Goal: Task Accomplishment & Management: Complete application form

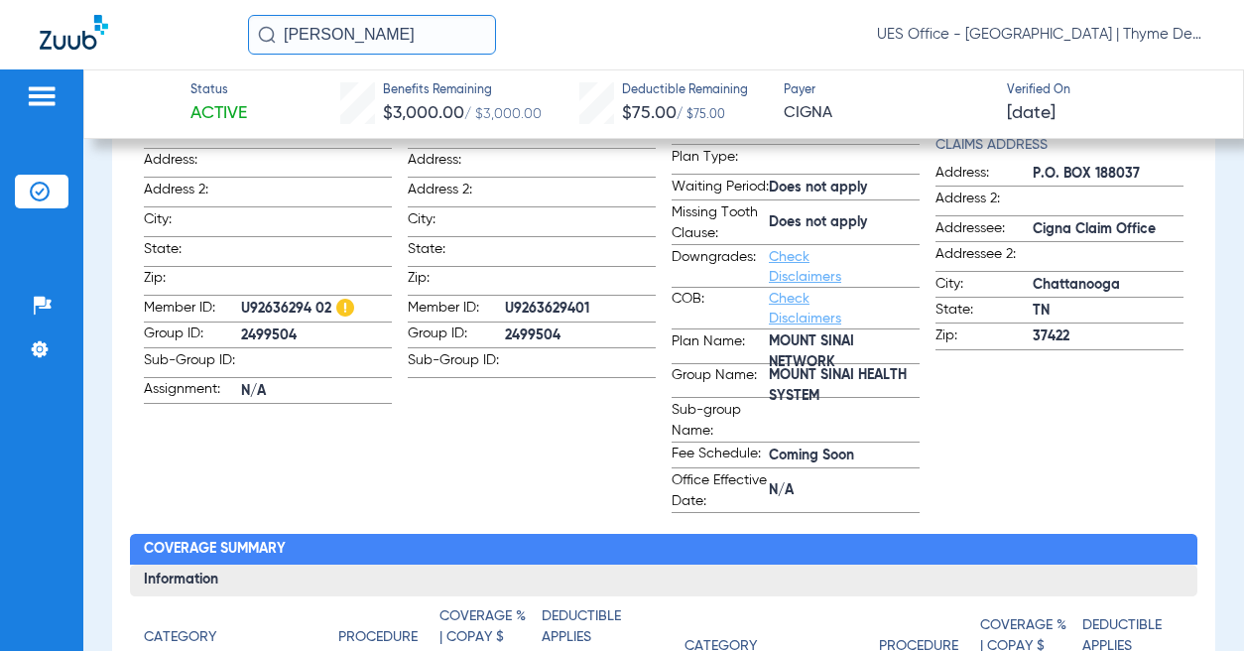
scroll to position [695, 0]
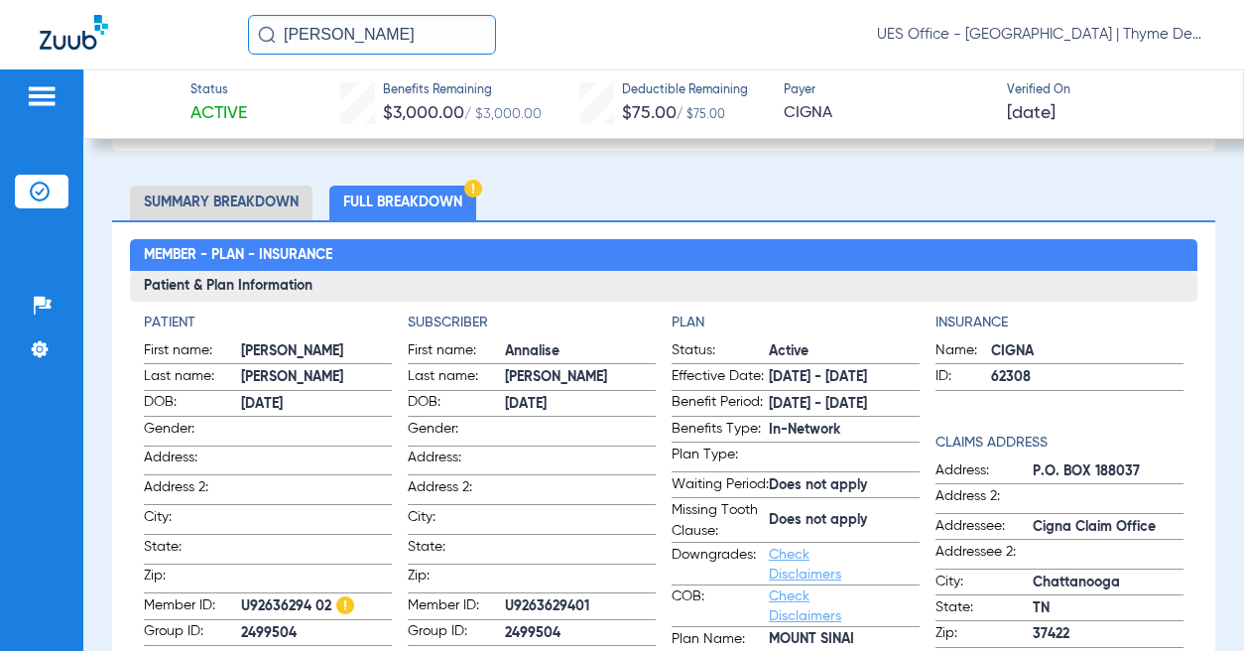
click at [340, 36] on input "[PERSON_NAME]" at bounding box center [372, 35] width 248 height 40
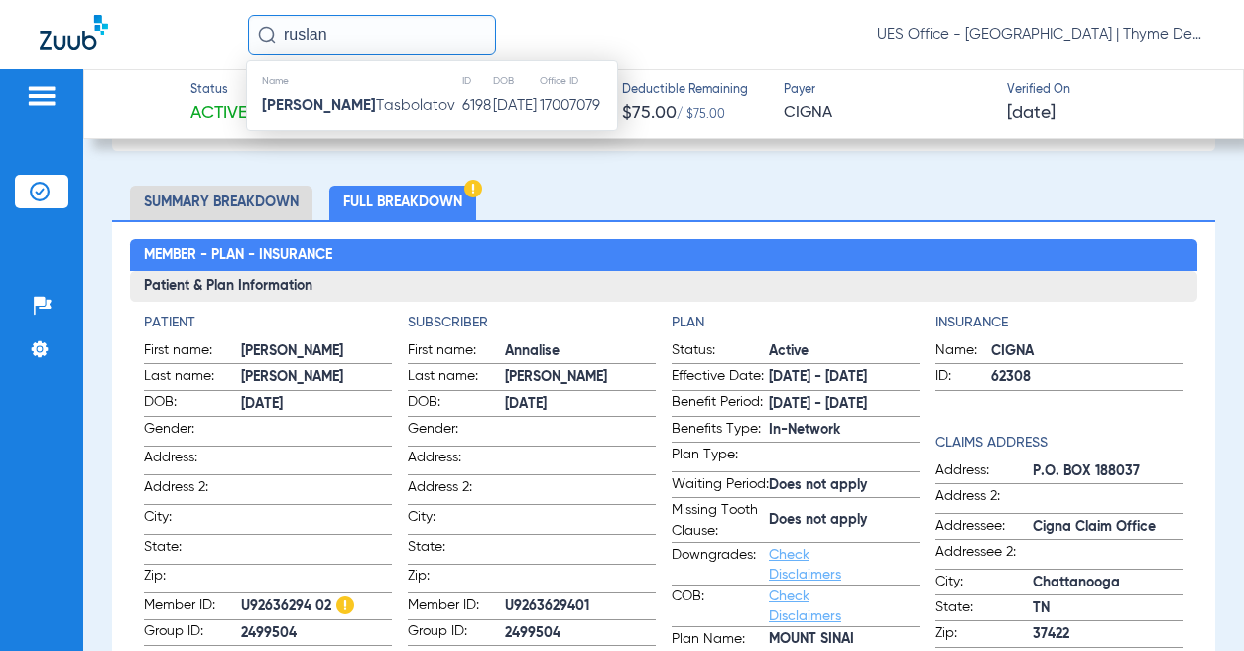
type input "ruslan"
click at [350, 98] on span "[PERSON_NAME]" at bounding box center [359, 105] width 194 height 15
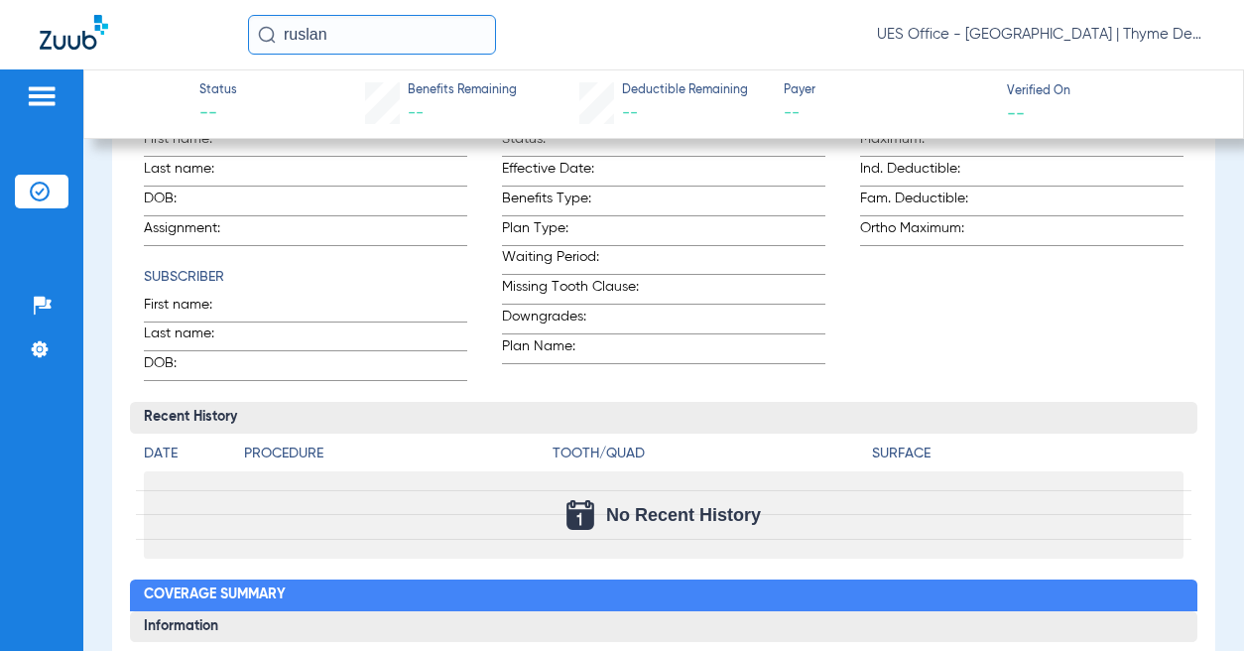
type input "[PERSON_NAME]"
type input "Tasbolatov"
type input "[DATE]"
type input "956769951"
type input "301044"
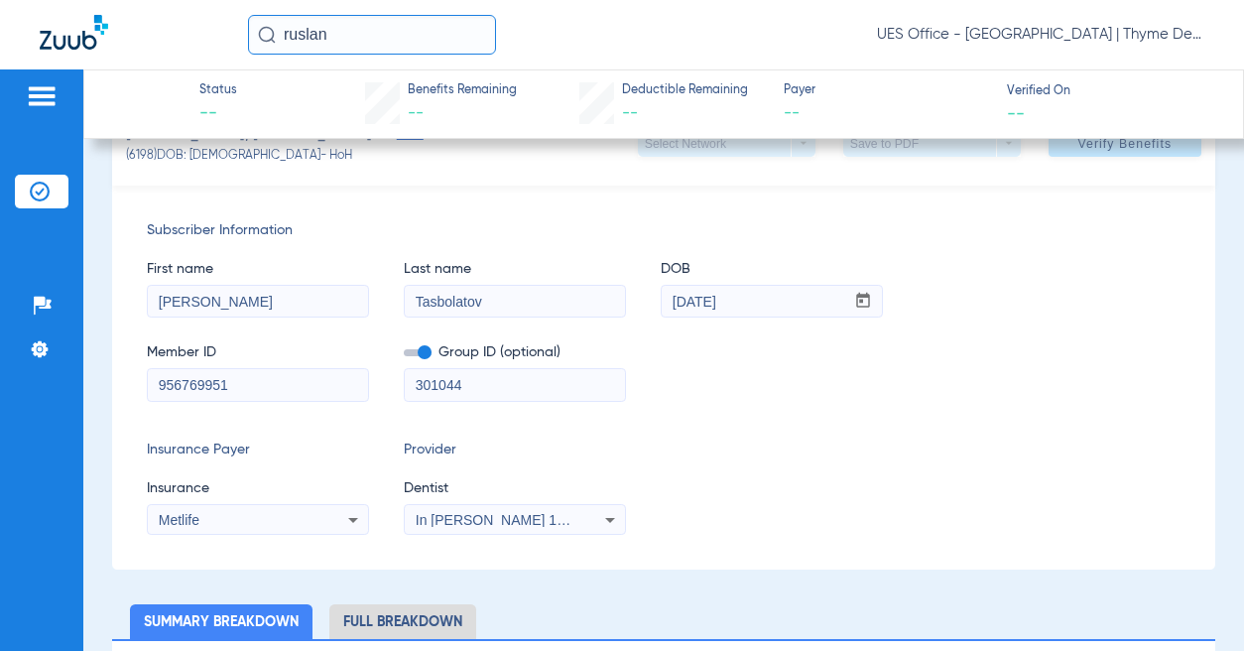
scroll to position [99, 0]
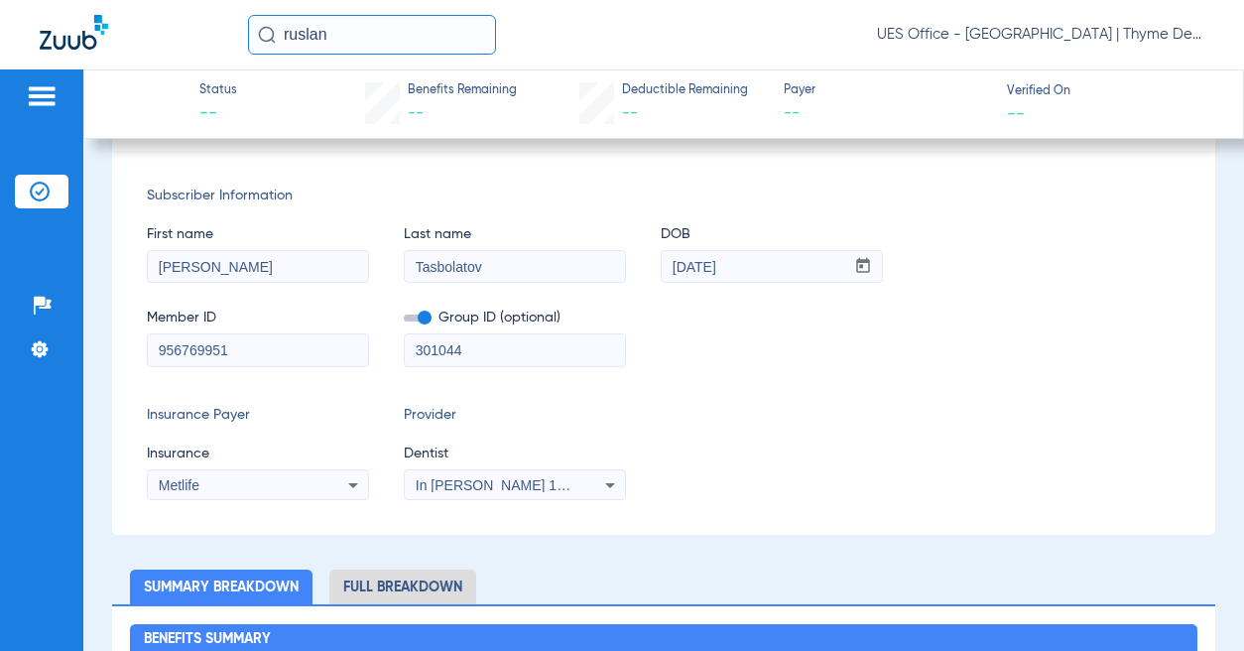
click at [429, 322] on span at bounding box center [418, 318] width 28 height 7
click at [404, 322] on input "checkbox" at bounding box center [404, 322] width 0 height 0
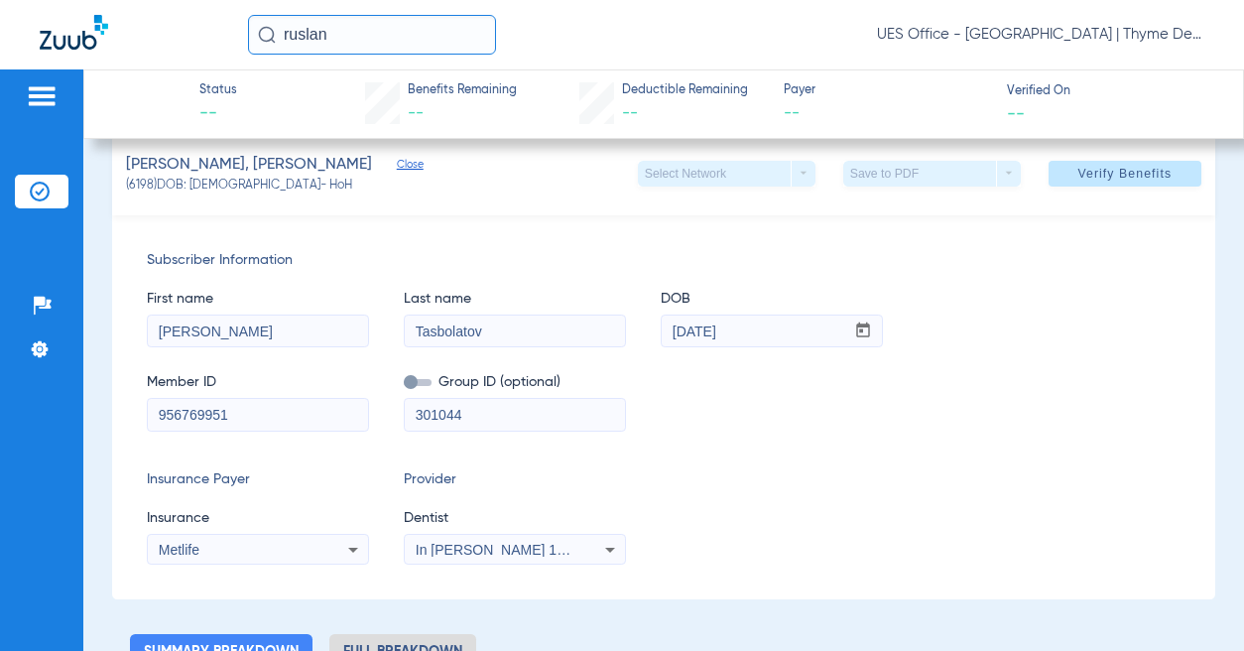
scroll to position [0, 0]
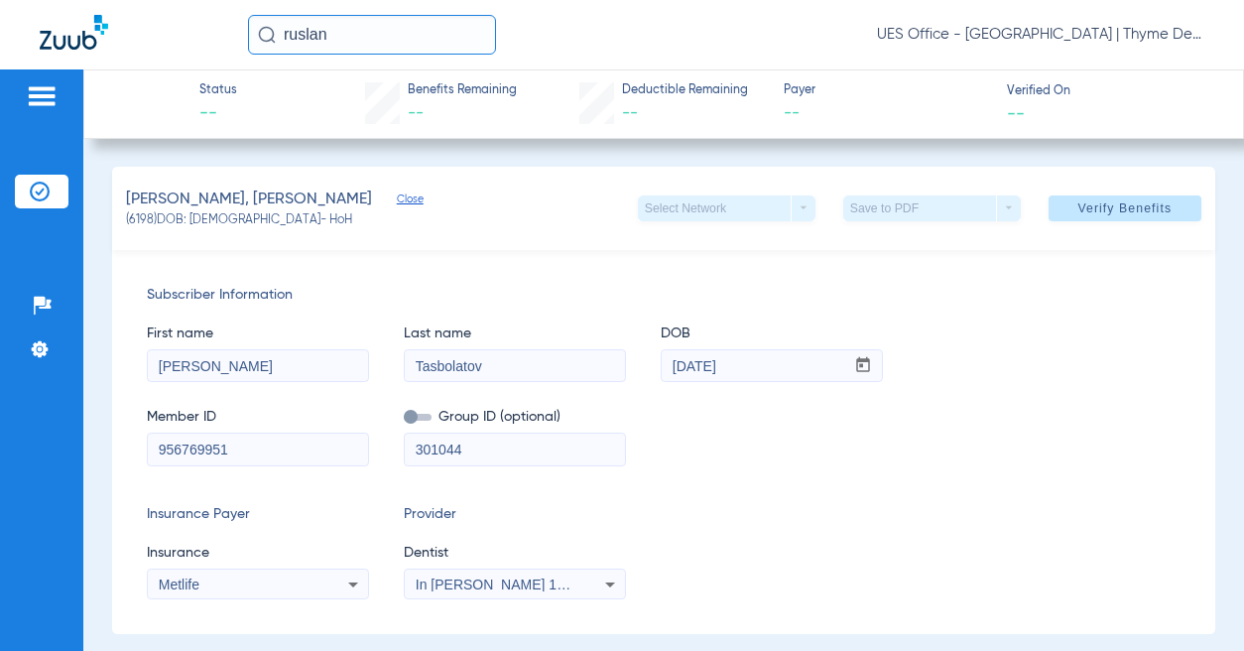
click at [1093, 211] on span "Verify Benefits" at bounding box center [1125, 208] width 94 height 16
